Goal: Task Accomplishment & Management: Complete application form

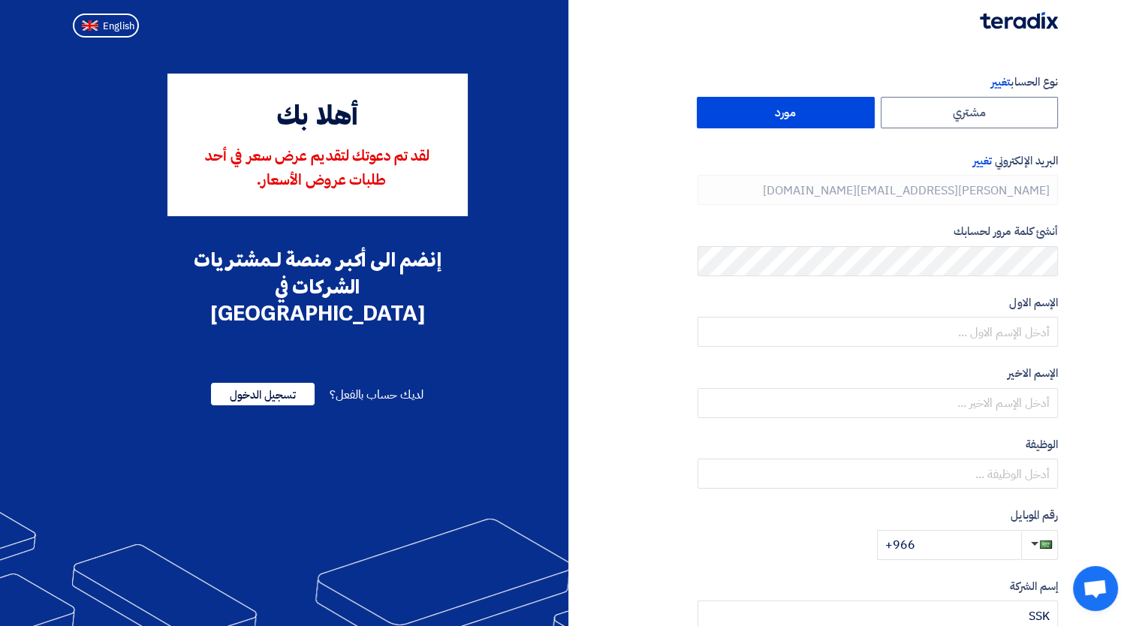
type input "[PHONE_NUMBER]"
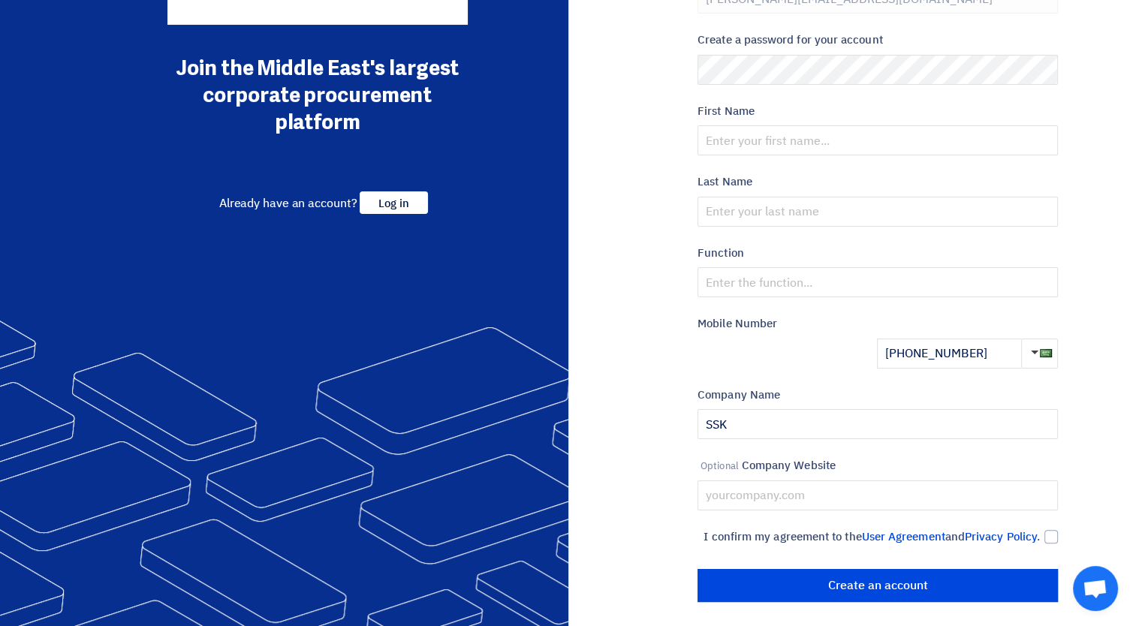
scroll to position [213, 0]
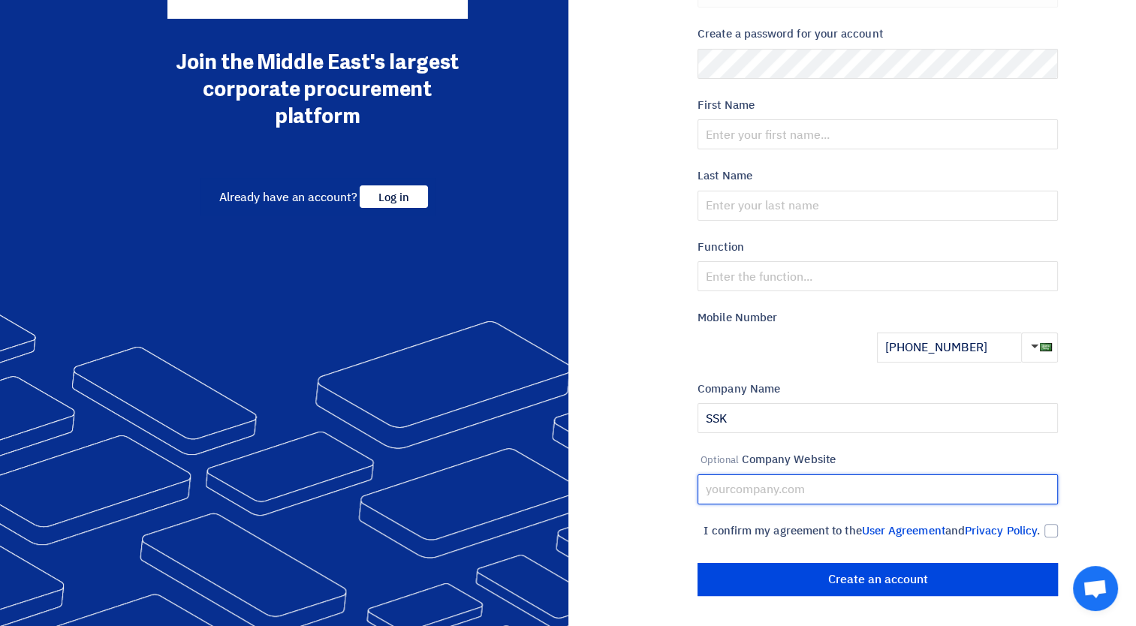
click at [859, 475] on input "text" at bounding box center [878, 490] width 360 height 30
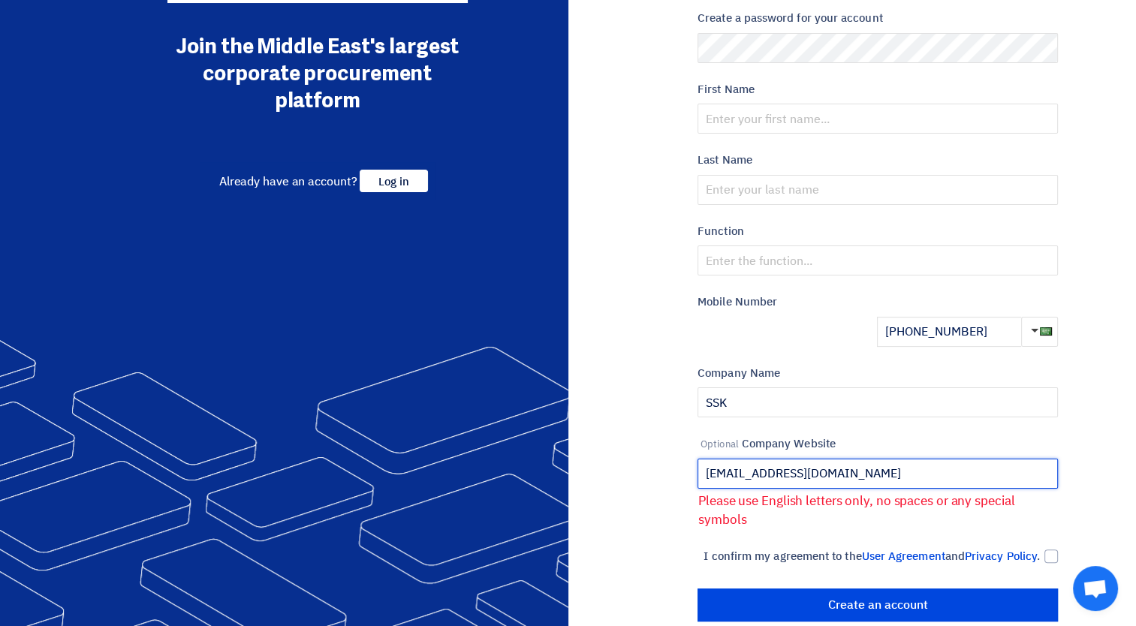
drag, startPoint x: 822, startPoint y: 473, endPoint x: 694, endPoint y: 472, distance: 127.7
click at [694, 472] on div "Account Type Change Jupiter resource Email Change [PERSON_NAME][EMAIL_ADDRESS][…" at bounding box center [819, 240] width 502 height 761
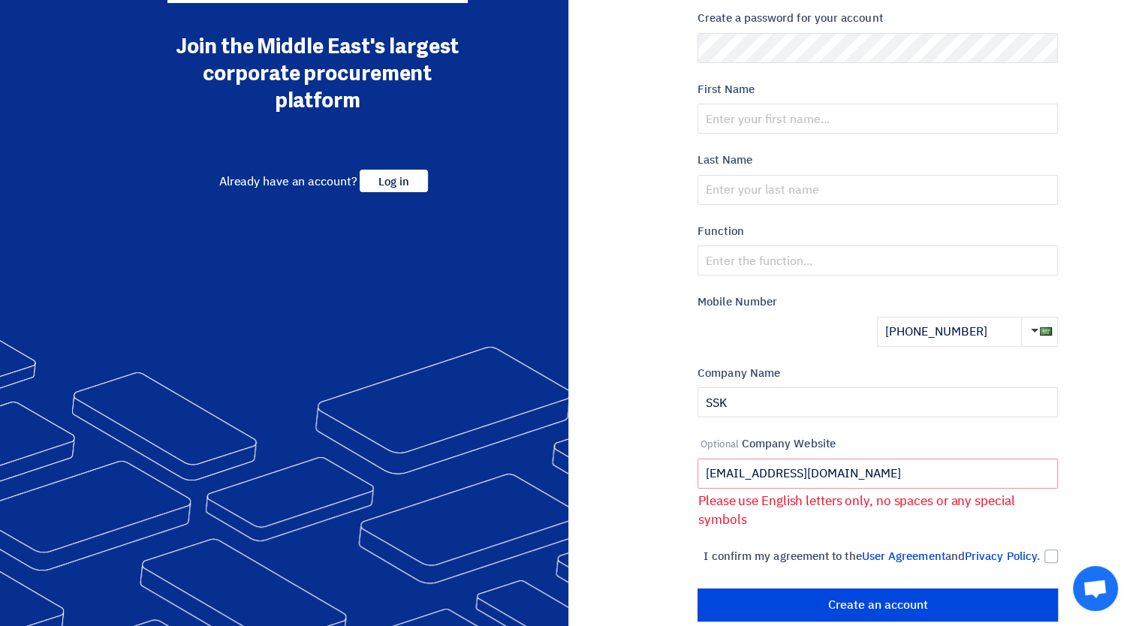
click at [694, 472] on div "Account Type Change Jupiter resource Email Change [PERSON_NAME][EMAIL_ADDRESS][…" at bounding box center [819, 240] width 502 height 761
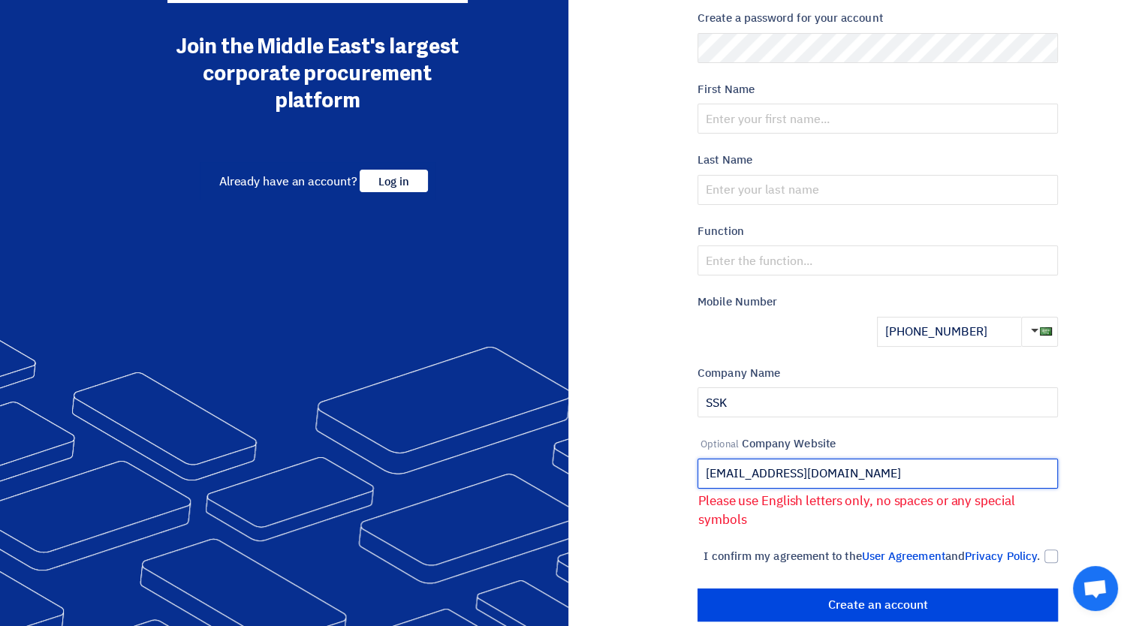
drag, startPoint x: 846, startPoint y: 476, endPoint x: 685, endPoint y: 478, distance: 161.5
click at [685, 478] on div "Account Type Change Jupiter resource Email Change [PERSON_NAME][EMAIL_ADDRESS][…" at bounding box center [819, 240] width 502 height 761
paste input "[URL][DOMAIN_NAME]"
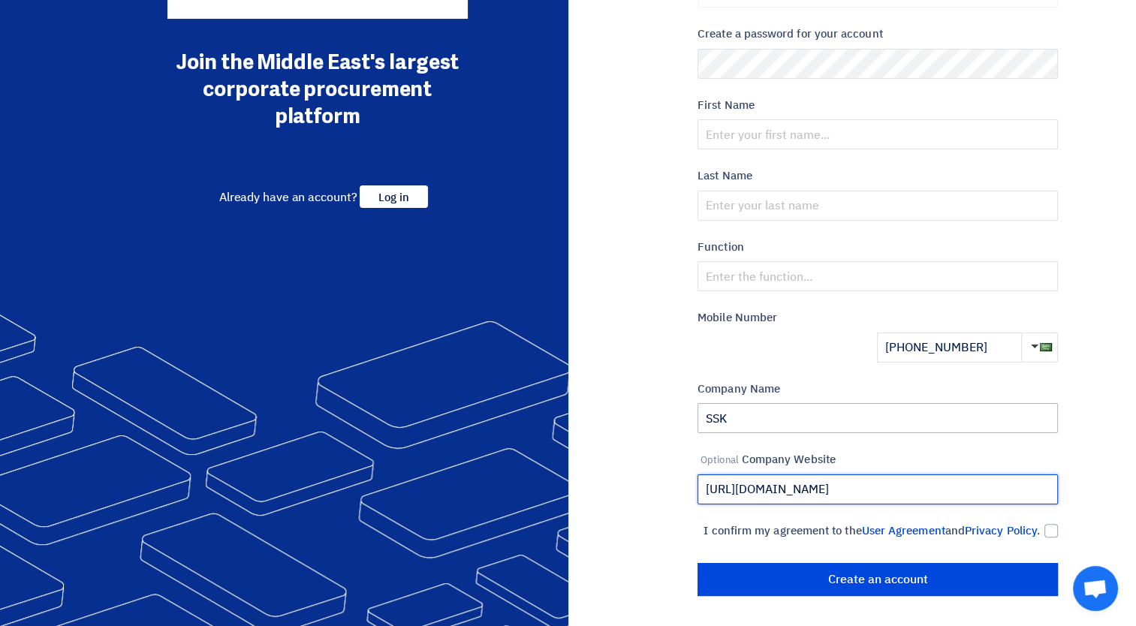
type input "[URL][DOMAIN_NAME]"
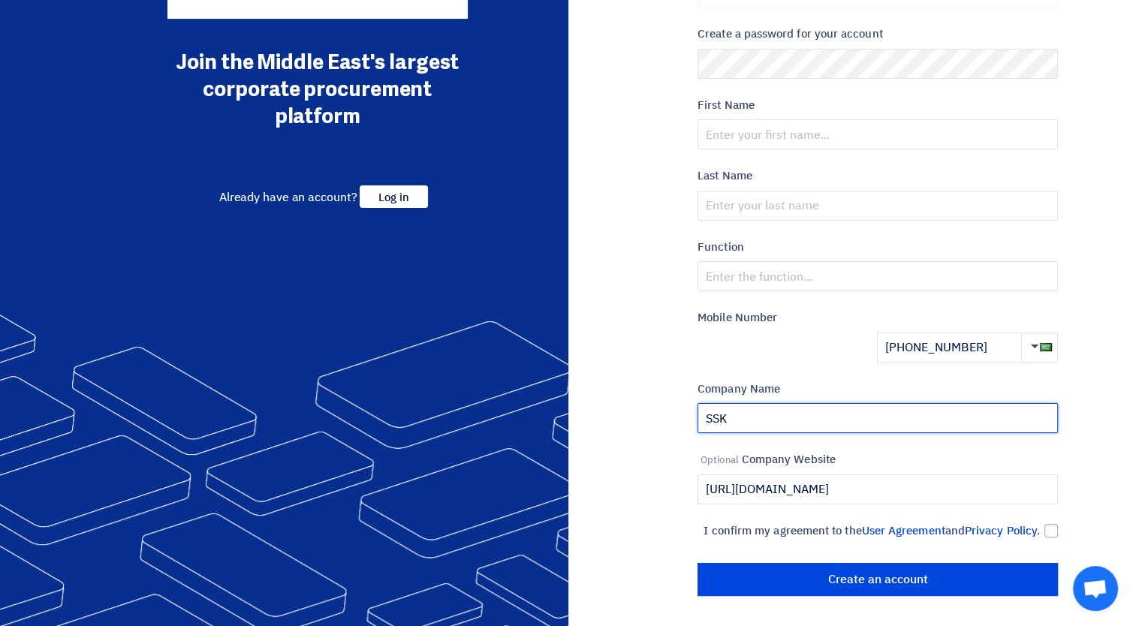
click at [1001, 403] on input "SSK" at bounding box center [878, 418] width 360 height 30
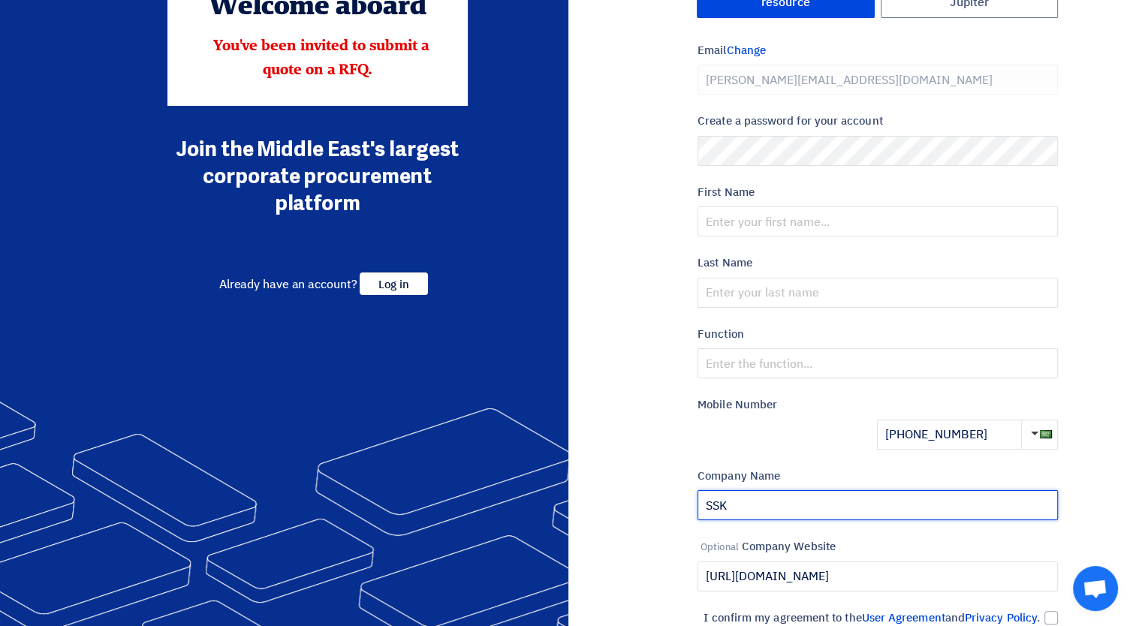
scroll to position [0, 0]
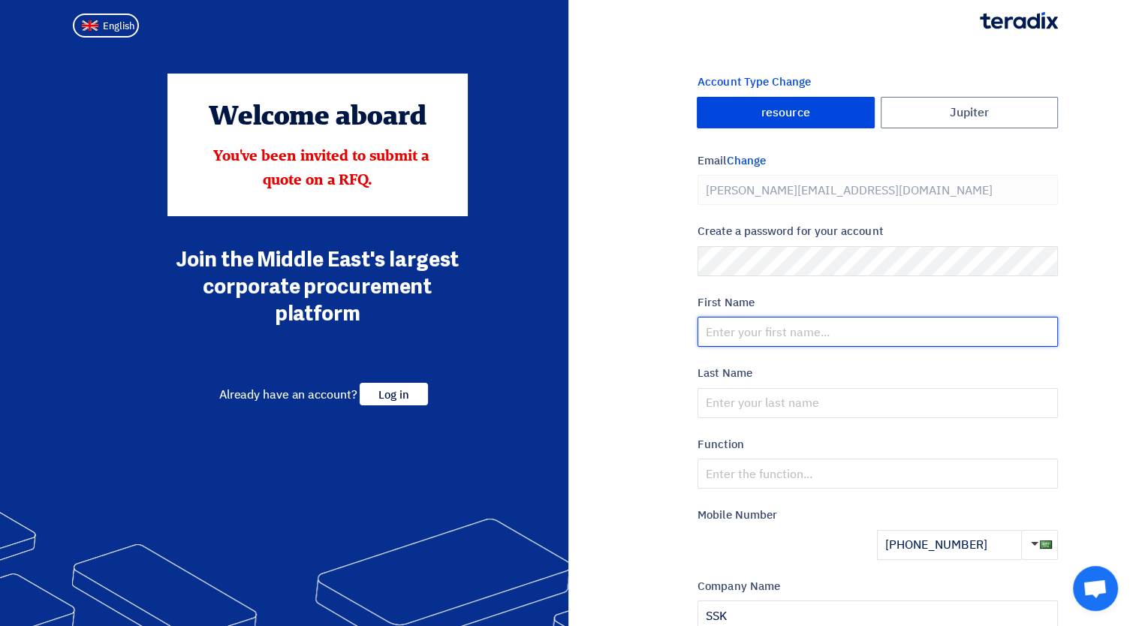
click at [754, 333] on input "text" at bounding box center [878, 332] width 360 height 30
click at [806, 325] on input "text" at bounding box center [878, 332] width 360 height 30
type input "[PERSON_NAME]"
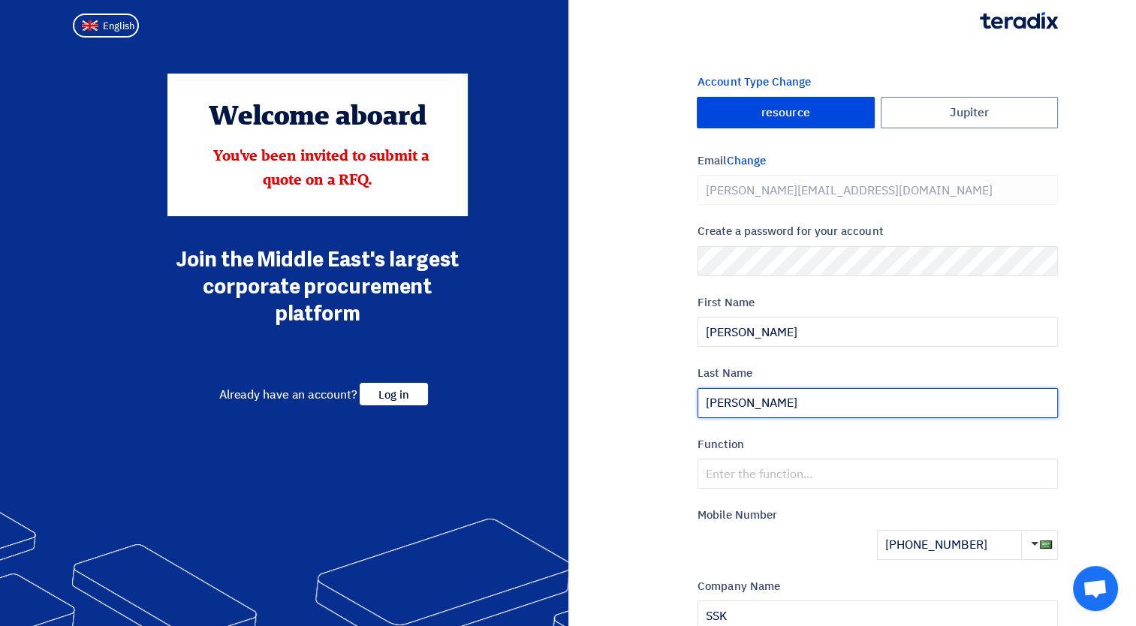
click at [705, 409] on input "[PERSON_NAME]" at bounding box center [878, 403] width 360 height 30
type input "[PERSON_NAME]"
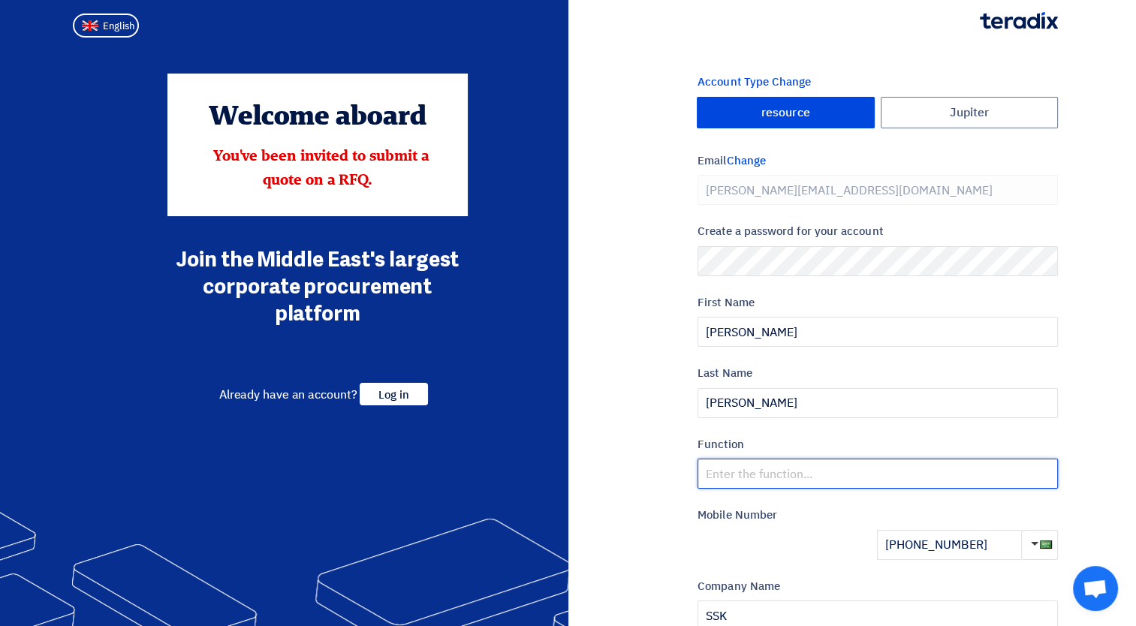
click at [720, 469] on input "text" at bounding box center [878, 474] width 360 height 30
type input "M"
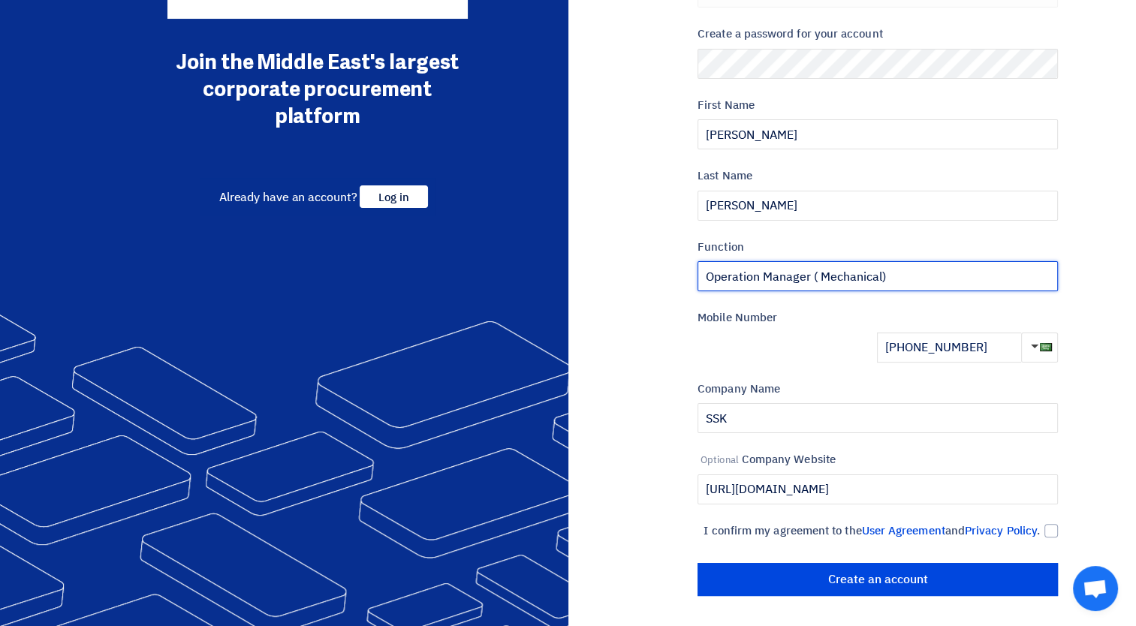
scroll to position [210, 0]
type input "Operation Manager ( Mechanical)"
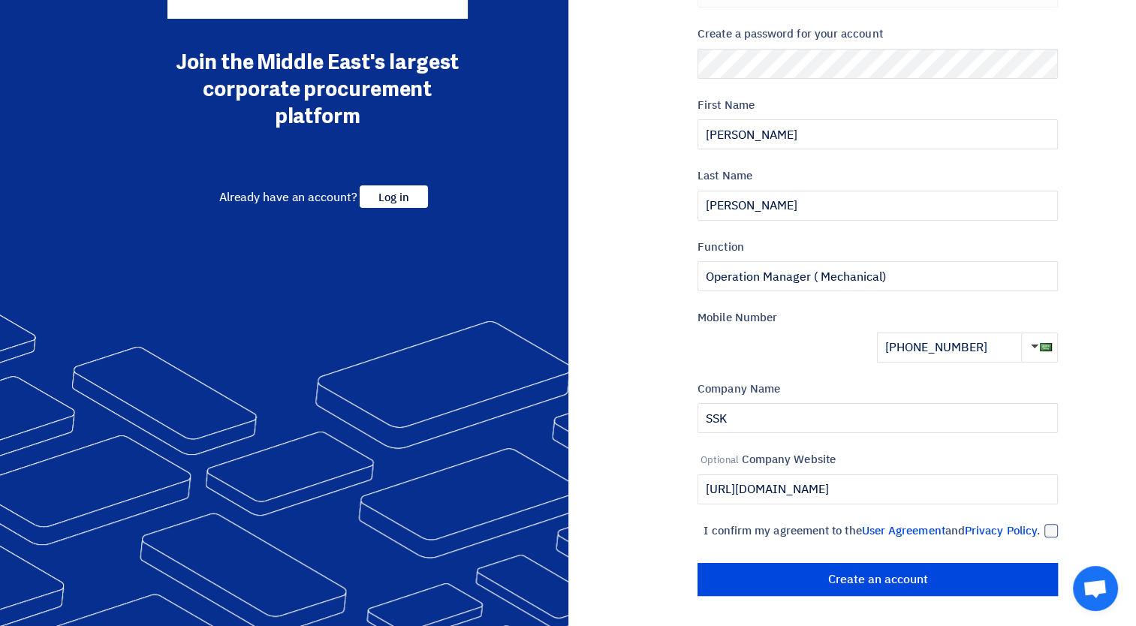
click at [1052, 524] on div at bounding box center [1052, 531] width 14 height 14
click at [1040, 523] on input "I confirm my agreement to the User Agreement and Privacy Policy ." at bounding box center [860, 538] width 360 height 30
checkbox input "true"
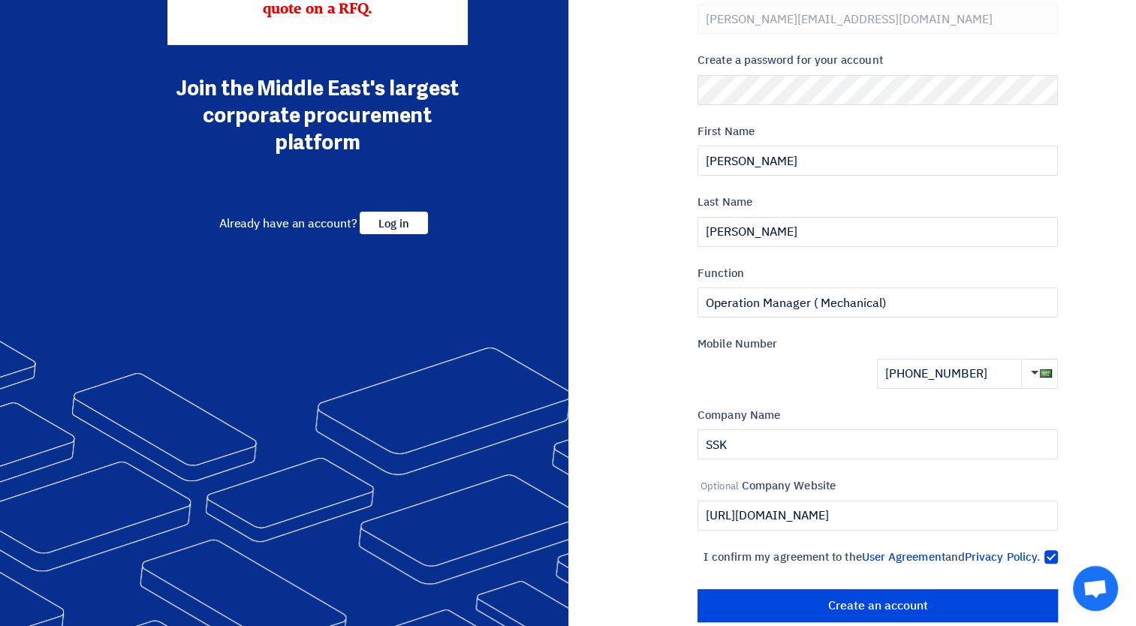
scroll to position [213, 0]
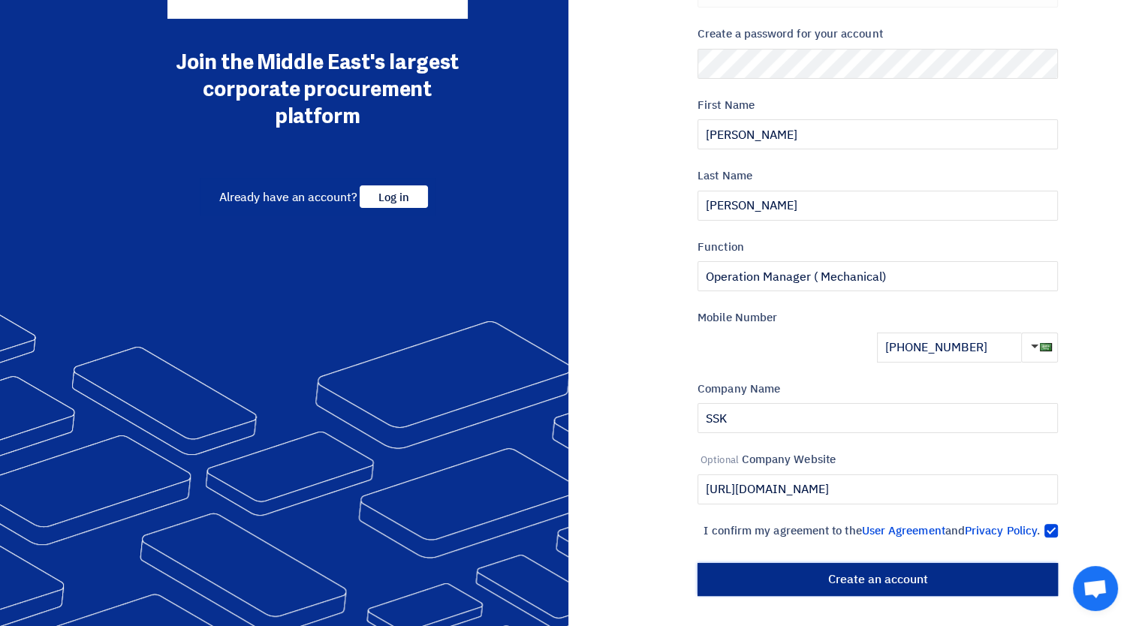
click at [933, 582] on input "أنشئ حساب" at bounding box center [878, 579] width 360 height 33
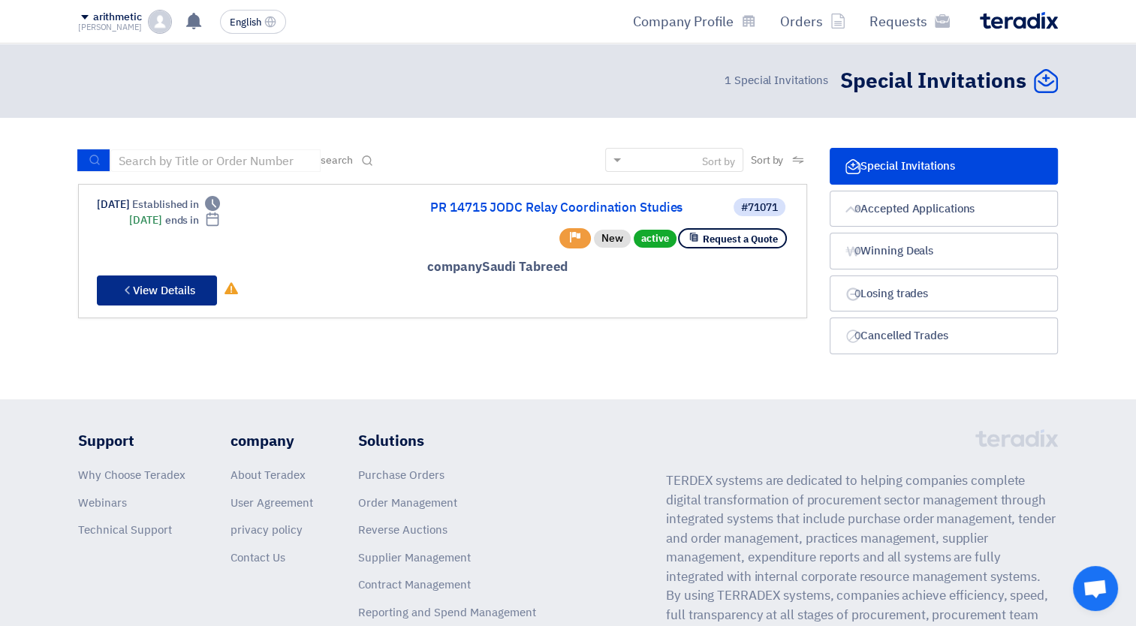
click at [137, 288] on font "View Details" at bounding box center [164, 290] width 62 height 17
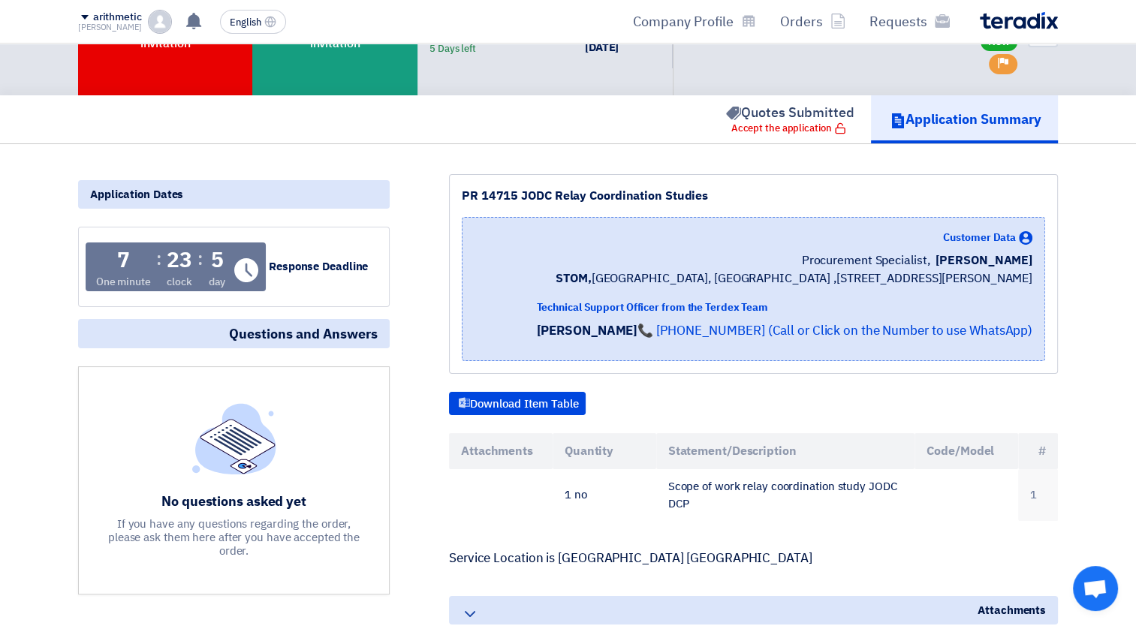
scroll to position [75, 0]
click at [505, 412] on font "Download Item Table" at bounding box center [524, 404] width 109 height 17
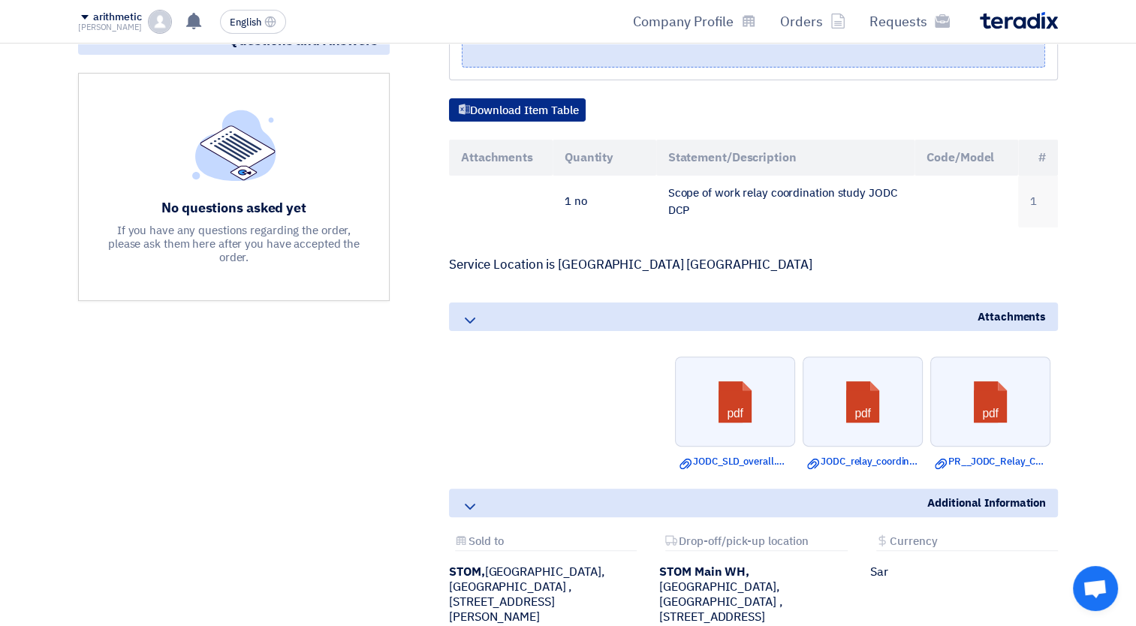
scroll to position [373, 0]
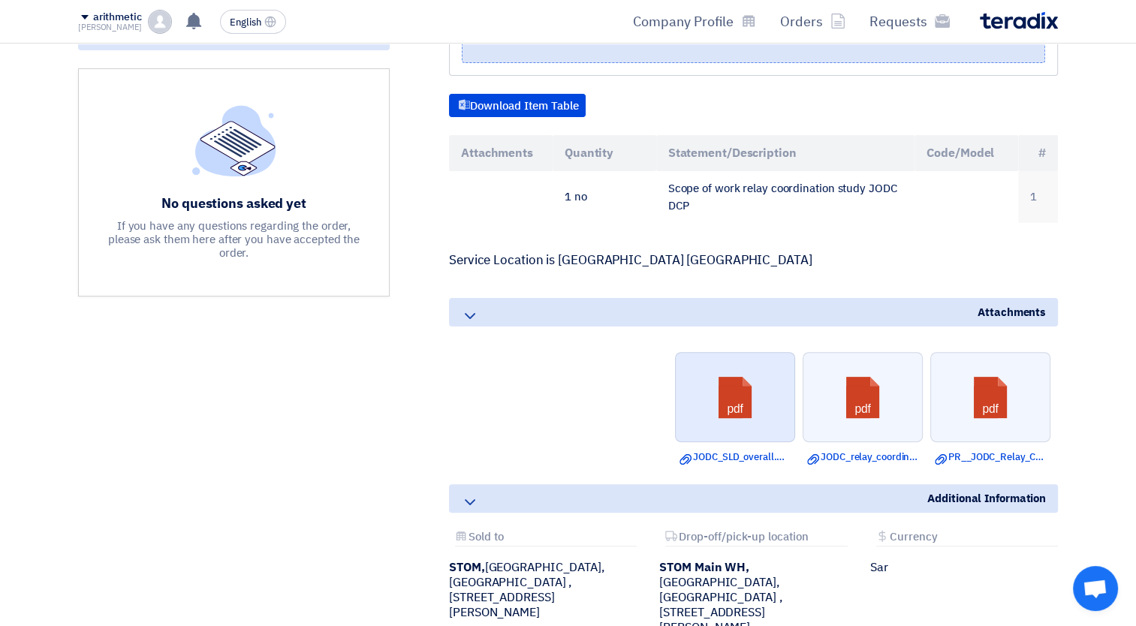
click at [727, 405] on link at bounding box center [736, 398] width 120 height 90
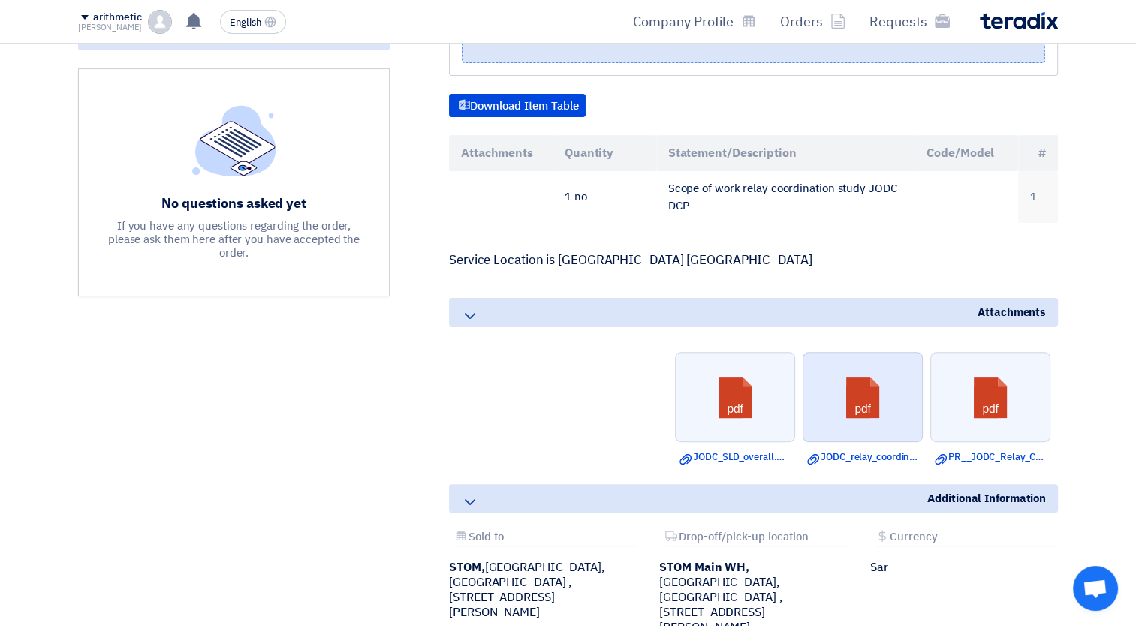
click at [878, 383] on link at bounding box center [864, 398] width 120 height 90
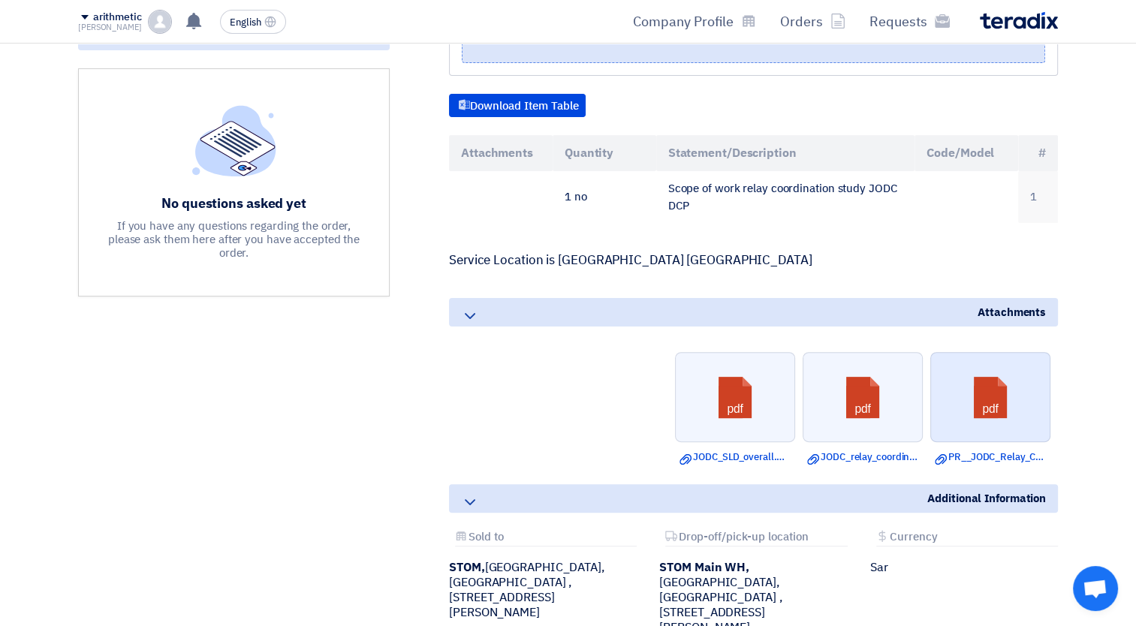
click at [1003, 395] on link at bounding box center [991, 398] width 120 height 90
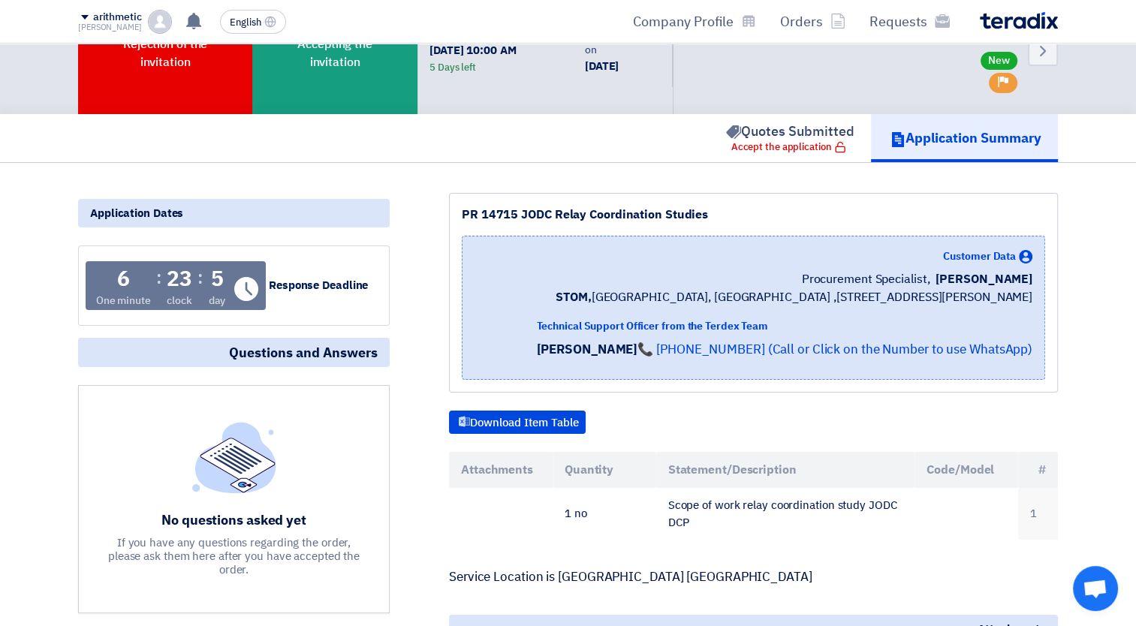
scroll to position [0, 0]
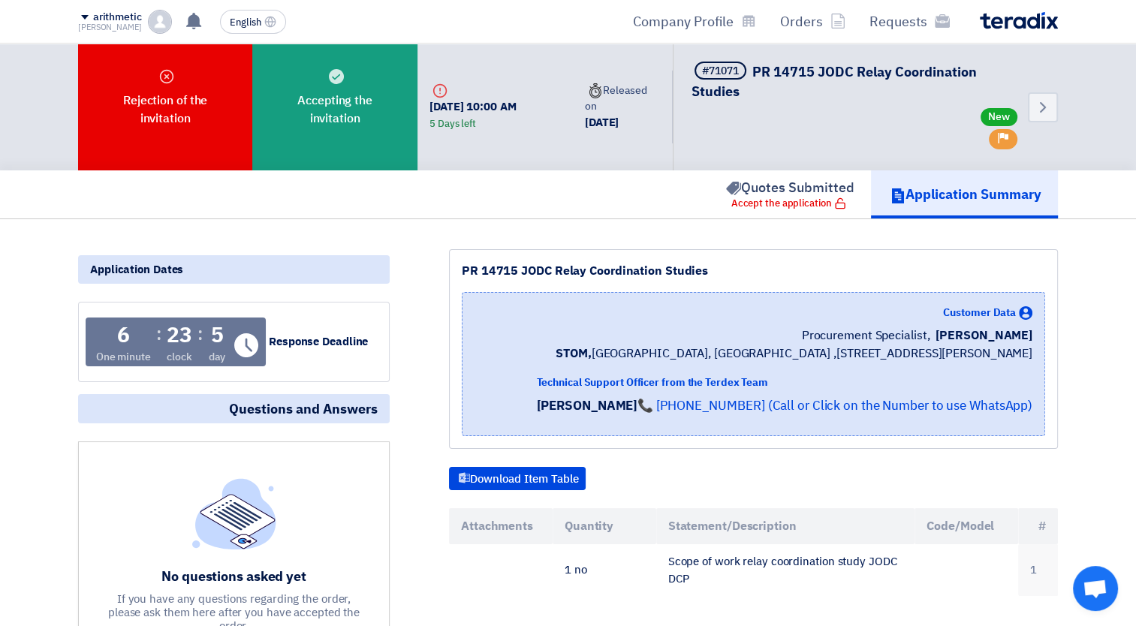
click at [919, 203] on font "Application Summary" at bounding box center [974, 194] width 136 height 20
click at [792, 205] on font "Accept the application" at bounding box center [781, 203] width 101 height 15
click at [927, 207] on link "Application Summary" at bounding box center [964, 194] width 187 height 48
click at [902, 105] on div "#71071 PR 14715 JODC Relay Coordination Studies New Important Priority" at bounding box center [856, 107] width 329 height 91
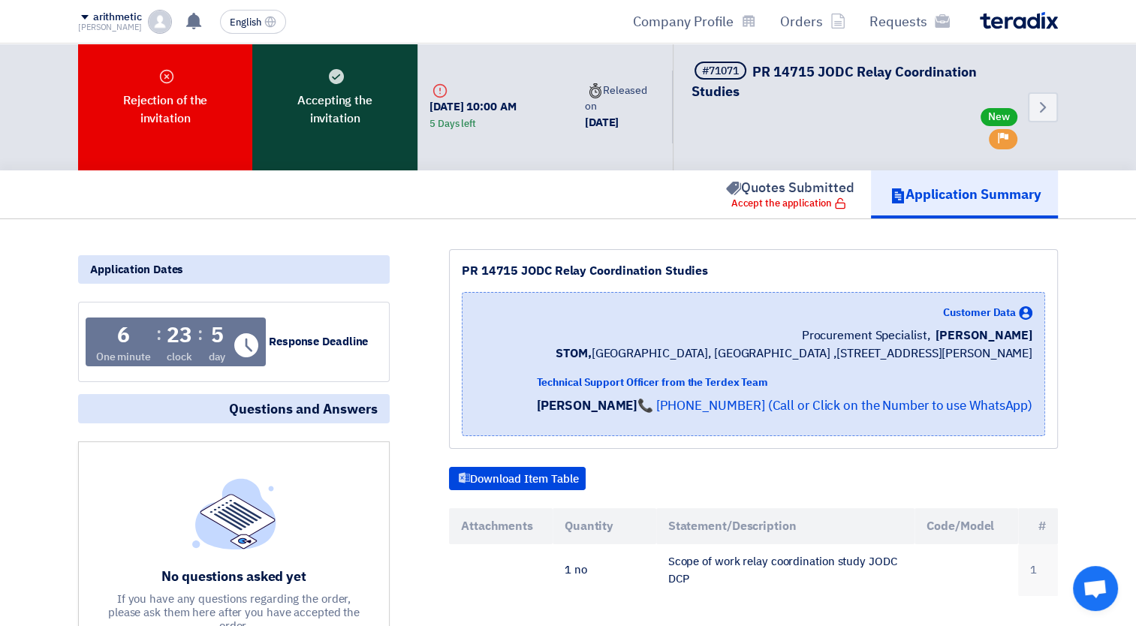
click at [360, 115] on font "Accepting the invitation" at bounding box center [335, 110] width 126 height 36
